Goal: Transaction & Acquisition: Purchase product/service

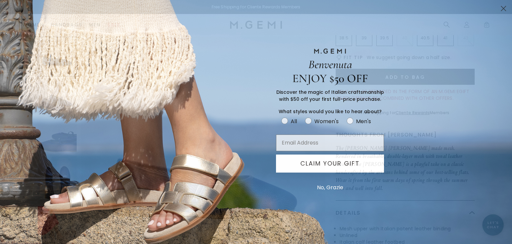
scroll to position [21, 0]
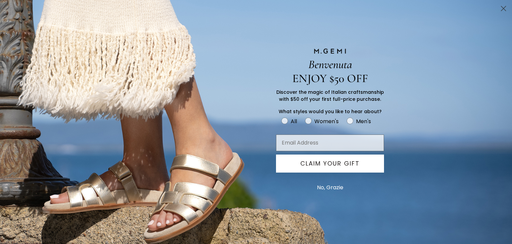
click at [342, 188] on button "No, Grazie" at bounding box center [330, 187] width 33 height 17
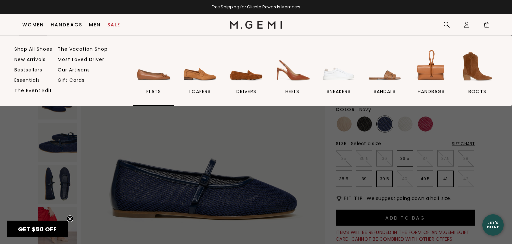
click at [165, 78] on img at bounding box center [153, 66] width 37 height 37
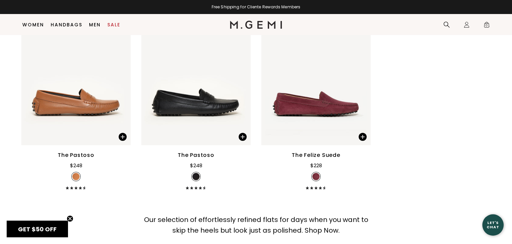
scroll to position [3787, 0]
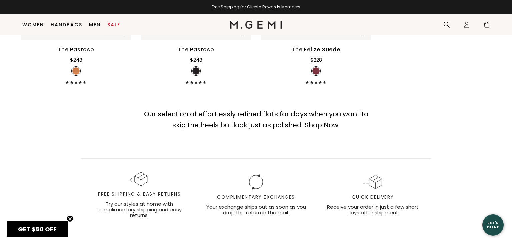
click at [114, 23] on link "Sale" at bounding box center [113, 24] width 13 height 5
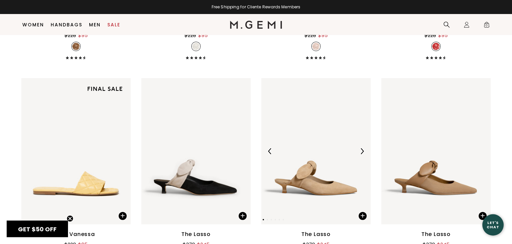
scroll to position [1887, 0]
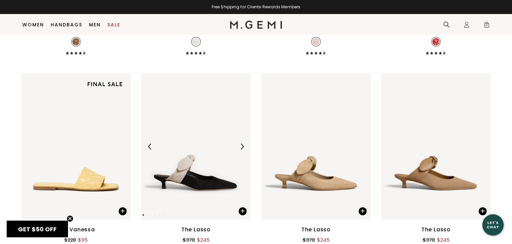
click at [244, 146] on img at bounding box center [242, 146] width 6 height 6
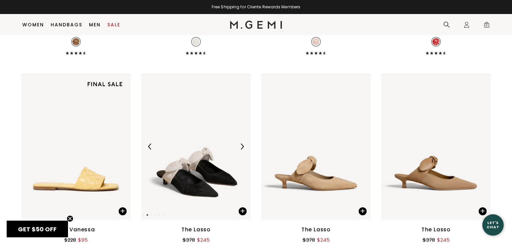
click at [244, 146] on img at bounding box center [242, 146] width 6 height 6
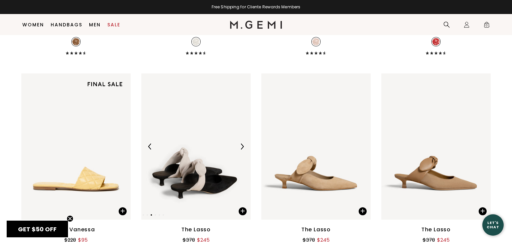
click at [244, 146] on img at bounding box center [242, 146] width 6 height 6
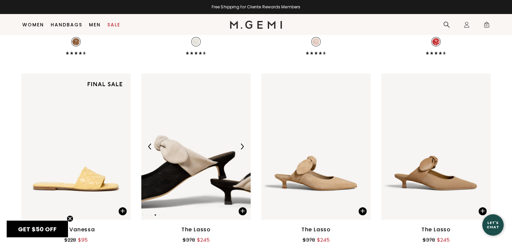
click at [243, 146] on img at bounding box center [242, 146] width 6 height 6
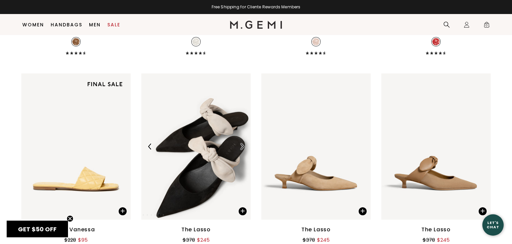
click at [243, 146] on img at bounding box center [242, 146] width 6 height 6
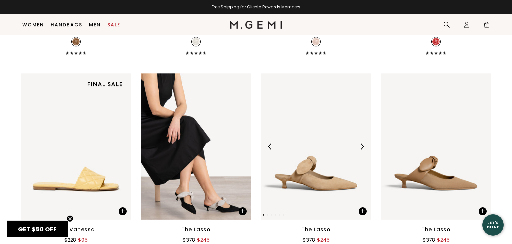
click at [364, 146] on img at bounding box center [362, 146] width 6 height 6
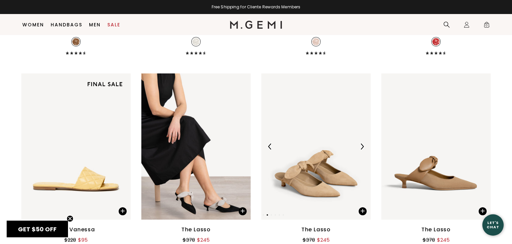
click at [364, 146] on img at bounding box center [362, 146] width 6 height 6
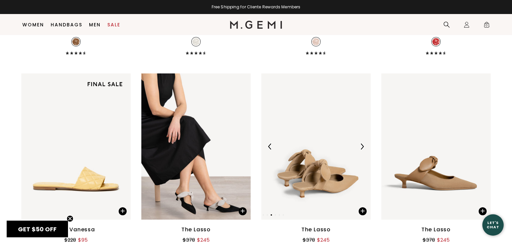
click at [364, 146] on img at bounding box center [362, 146] width 6 height 6
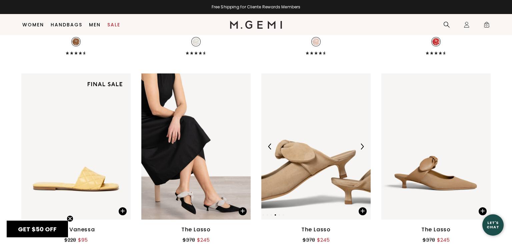
click at [364, 146] on img at bounding box center [362, 146] width 6 height 6
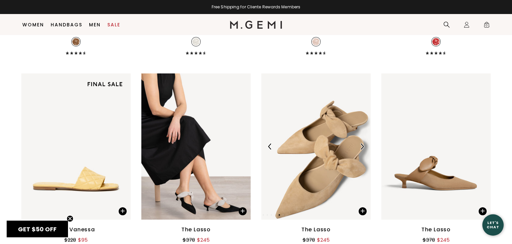
click at [364, 146] on img at bounding box center [362, 146] width 6 height 6
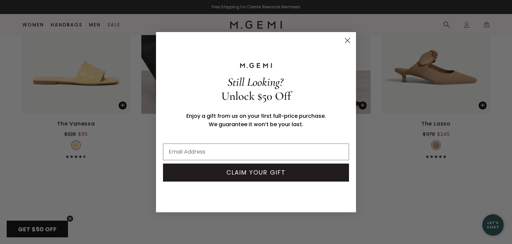
scroll to position [2133, 0]
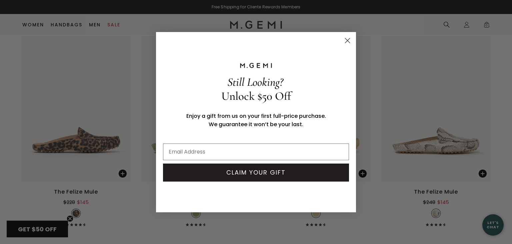
click at [346, 40] on icon "Close dialog" at bounding box center [347, 40] width 5 height 5
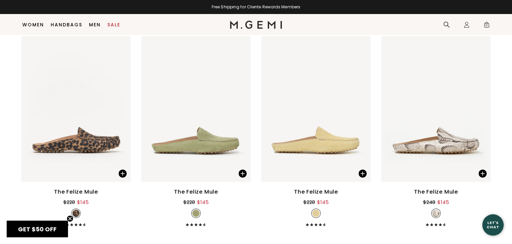
scroll to position [1957, 0]
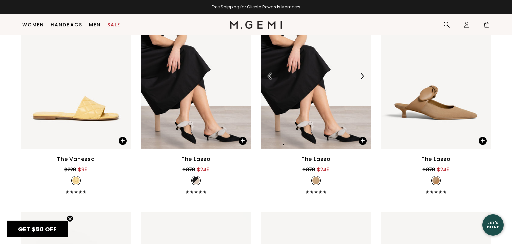
click at [323, 130] on img at bounding box center [315, 76] width 109 height 146
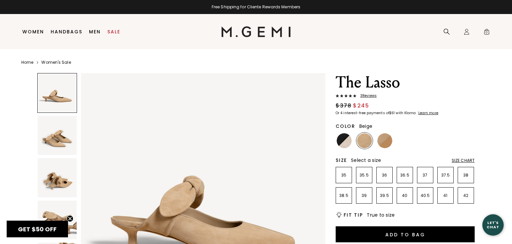
click at [63, 174] on img at bounding box center [57, 177] width 39 height 39
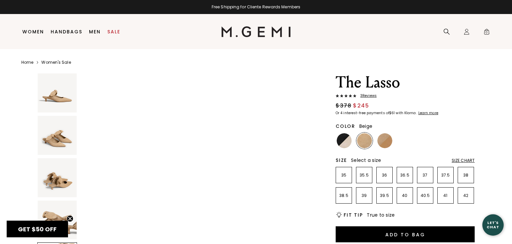
scroll to position [919, 0]
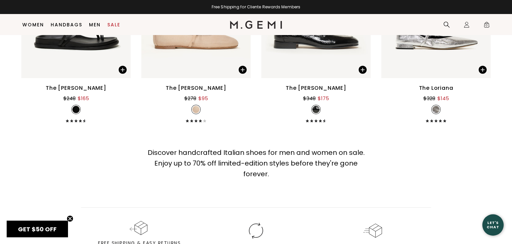
scroll to position [6550, 0]
